Goal: Check status: Check status

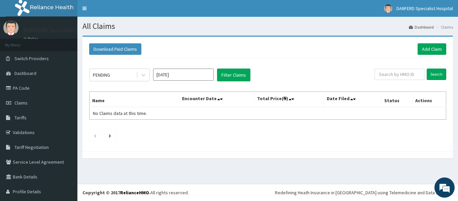
click at [208, 74] on input "[DATE]" at bounding box center [183, 75] width 61 height 12
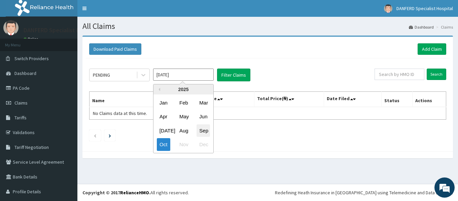
click at [204, 131] on div "Sep" at bounding box center [202, 130] width 13 height 12
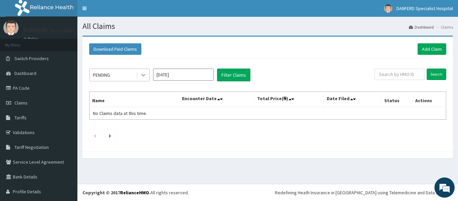
click at [145, 76] on icon at bounding box center [143, 75] width 7 height 7
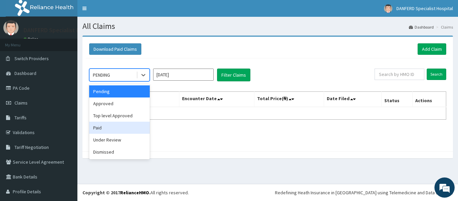
click at [99, 129] on div "Paid" at bounding box center [119, 128] width 61 height 12
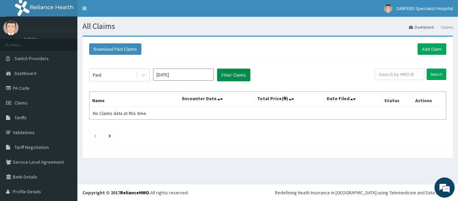
click at [231, 75] on button "Filter Claims" at bounding box center [233, 75] width 33 height 13
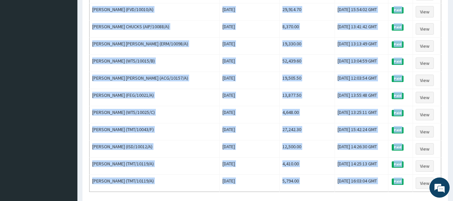
scroll to position [797, 0]
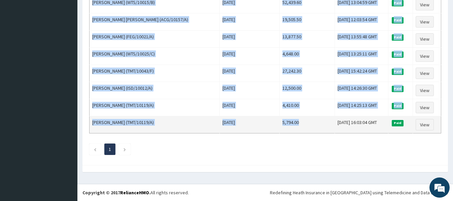
drag, startPoint x: 275, startPoint y: 113, endPoint x: 296, endPoint y: 122, distance: 22.9
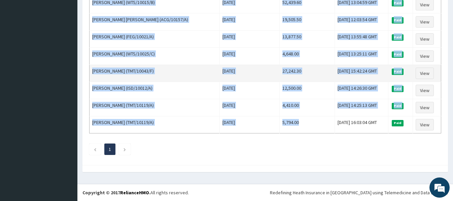
copy tbody "9,843.50 [DATE] 17:08:45 GMT Paid View Laureu Ugochukwu (STZ/10098/F) [DATE] 14…"
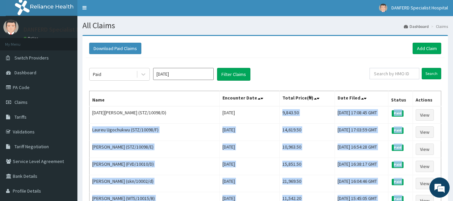
scroll to position [0, 0]
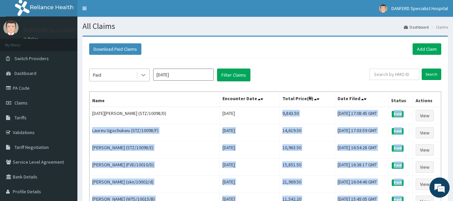
click at [142, 78] on icon at bounding box center [143, 75] width 7 height 7
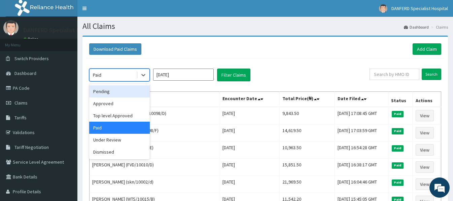
click at [106, 92] on div "Pending" at bounding box center [119, 91] width 61 height 12
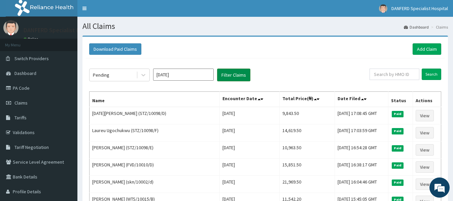
click at [238, 74] on button "Filter Claims" at bounding box center [233, 75] width 33 height 13
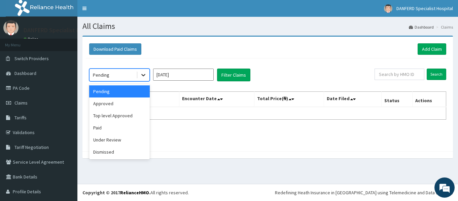
click at [145, 75] on icon at bounding box center [143, 75] width 7 height 7
click at [117, 116] on div "Top level Approved" at bounding box center [119, 116] width 61 height 12
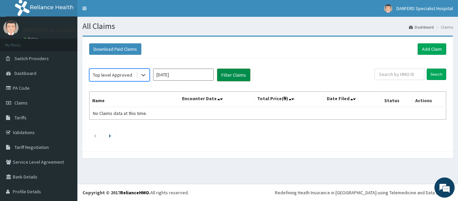
click at [235, 73] on button "Filter Claims" at bounding box center [233, 75] width 33 height 13
click at [232, 75] on button "Filter Claims" at bounding box center [233, 75] width 33 height 13
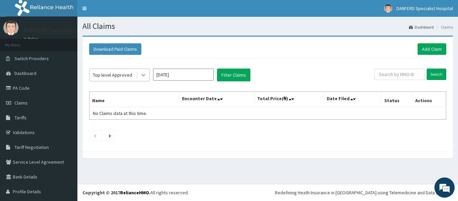
click at [144, 75] on icon at bounding box center [143, 75] width 7 height 7
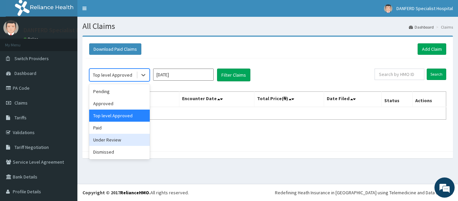
click at [105, 142] on div "Under Review" at bounding box center [119, 140] width 61 height 12
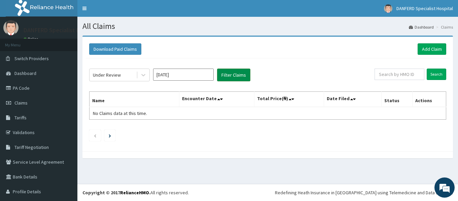
click at [240, 73] on button "Filter Claims" at bounding box center [233, 75] width 33 height 13
click at [230, 75] on button "Filter Claims" at bounding box center [233, 75] width 33 height 13
click at [144, 75] on icon at bounding box center [143, 75] width 4 height 2
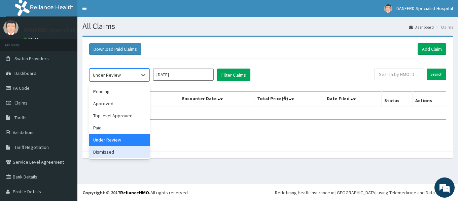
click at [103, 152] on div "Dismissed" at bounding box center [119, 152] width 61 height 12
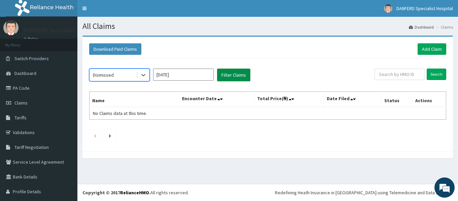
click at [229, 75] on button "Filter Claims" at bounding box center [233, 75] width 33 height 13
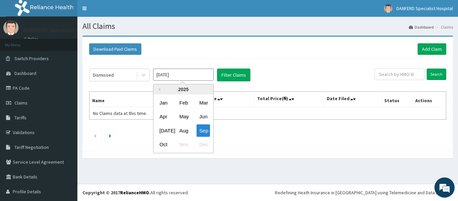
click at [179, 75] on input "[DATE]" at bounding box center [183, 75] width 61 height 12
click at [184, 131] on div "Aug" at bounding box center [183, 130] width 13 height 12
type input "[DATE]"
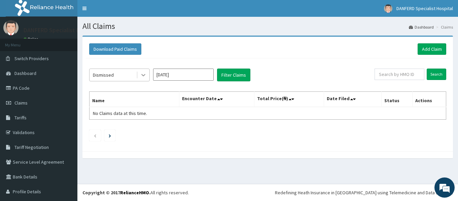
click at [144, 75] on icon at bounding box center [143, 75] width 4 height 2
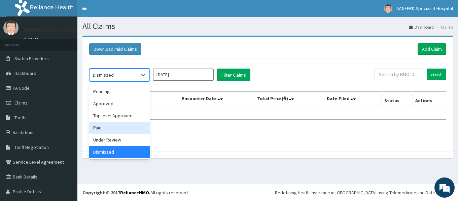
click at [103, 129] on div "Paid" at bounding box center [119, 128] width 61 height 12
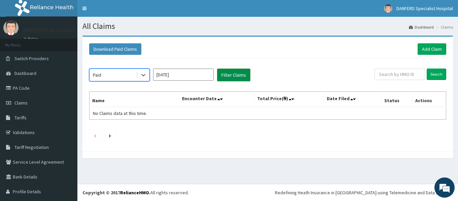
click at [232, 74] on button "Filter Claims" at bounding box center [233, 75] width 33 height 13
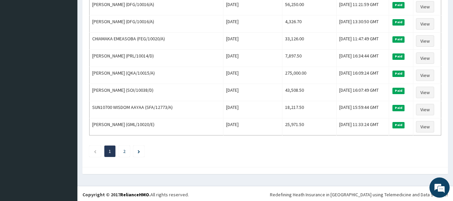
scroll to position [832, 0]
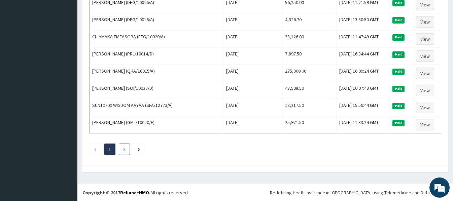
click at [124, 148] on link "2" at bounding box center [124, 149] width 2 height 6
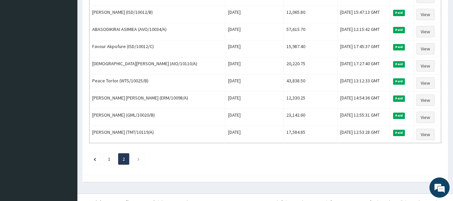
scroll to position [248, 0]
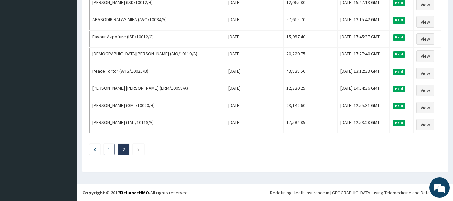
click at [108, 150] on link "1" at bounding box center [109, 149] width 2 height 6
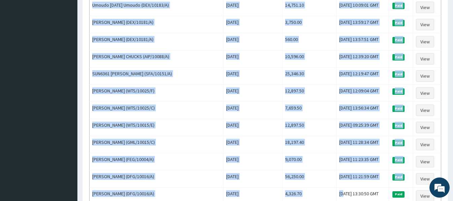
scroll to position [832, 0]
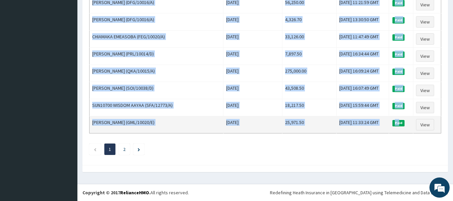
drag, startPoint x: 93, startPoint y: 79, endPoint x: 402, endPoint y: 128, distance: 313.0
copy tbody "[PERSON_NAME] CHUCKS (AIP/10088/A) [DATE] 49,348.50 [DATE] 14:09:38 GMT Paid Vi…"
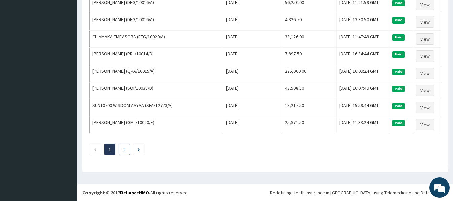
click at [122, 151] on li "2" at bounding box center [124, 149] width 11 height 11
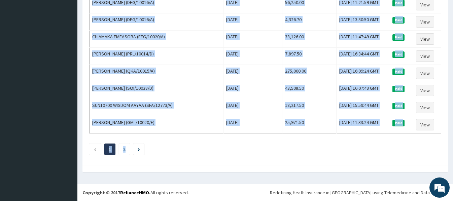
drag, startPoint x: 91, startPoint y: 114, endPoint x: 428, endPoint y: 143, distance: 337.3
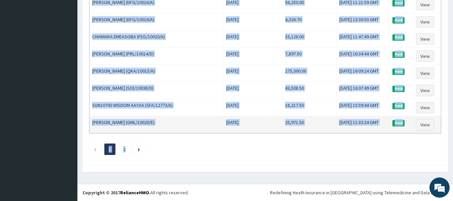
copy div "[PERSON_NAME] CHUCKS (AIP/10088/A) [DATE] 49,348.50 [DATE] 14:09:38 GMT Paid Vi…"
